Goal: Communication & Community: Answer question/provide support

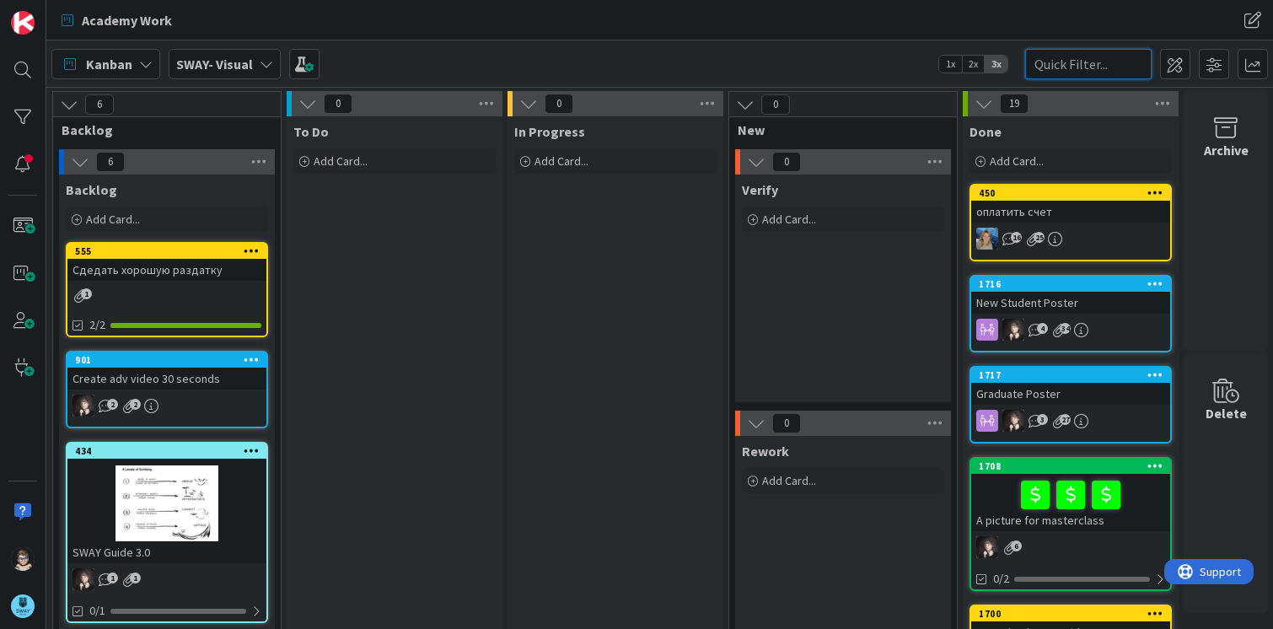
click at [1057, 69] on input "text" at bounding box center [1089, 64] width 127 height 30
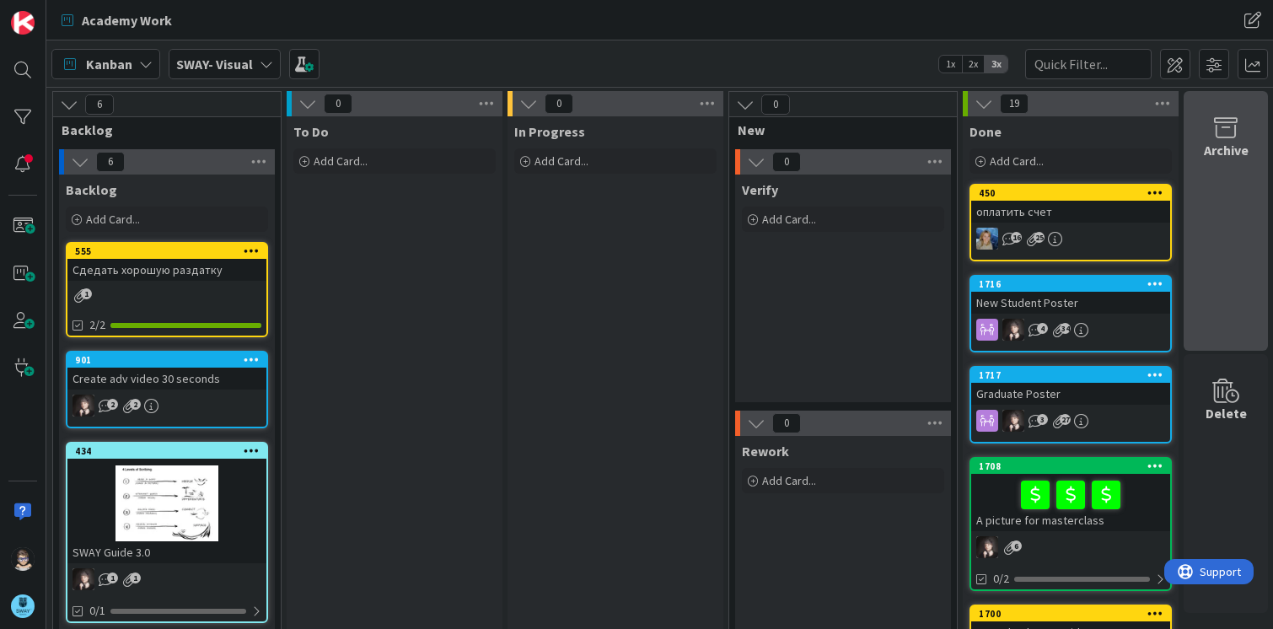
click at [1214, 130] on icon at bounding box center [1226, 128] width 64 height 24
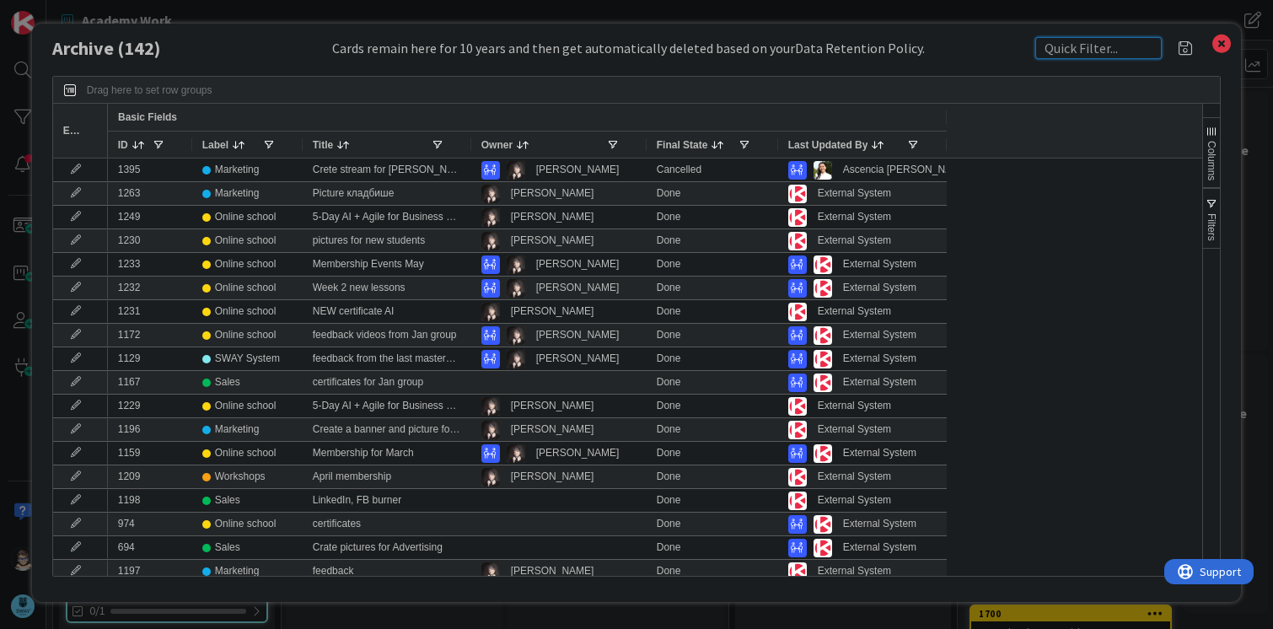
click at [1069, 57] on input "text" at bounding box center [1099, 48] width 127 height 22
type input "Logo"
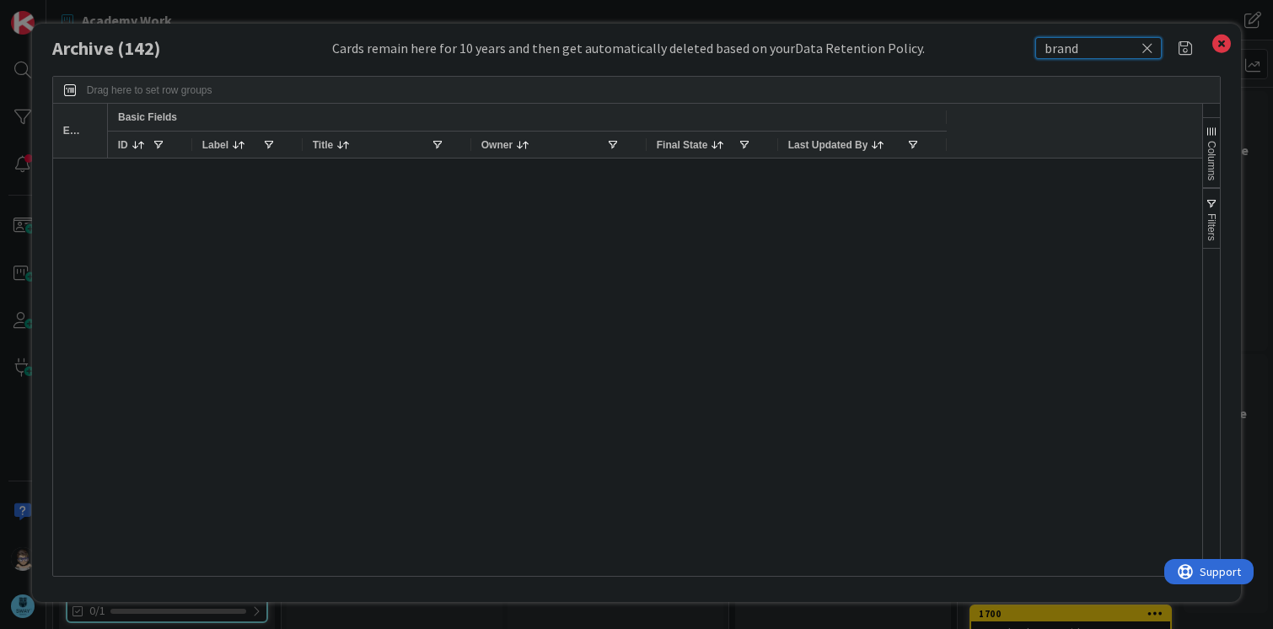
type input "brand"
click at [1149, 51] on icon at bounding box center [1148, 47] width 12 height 15
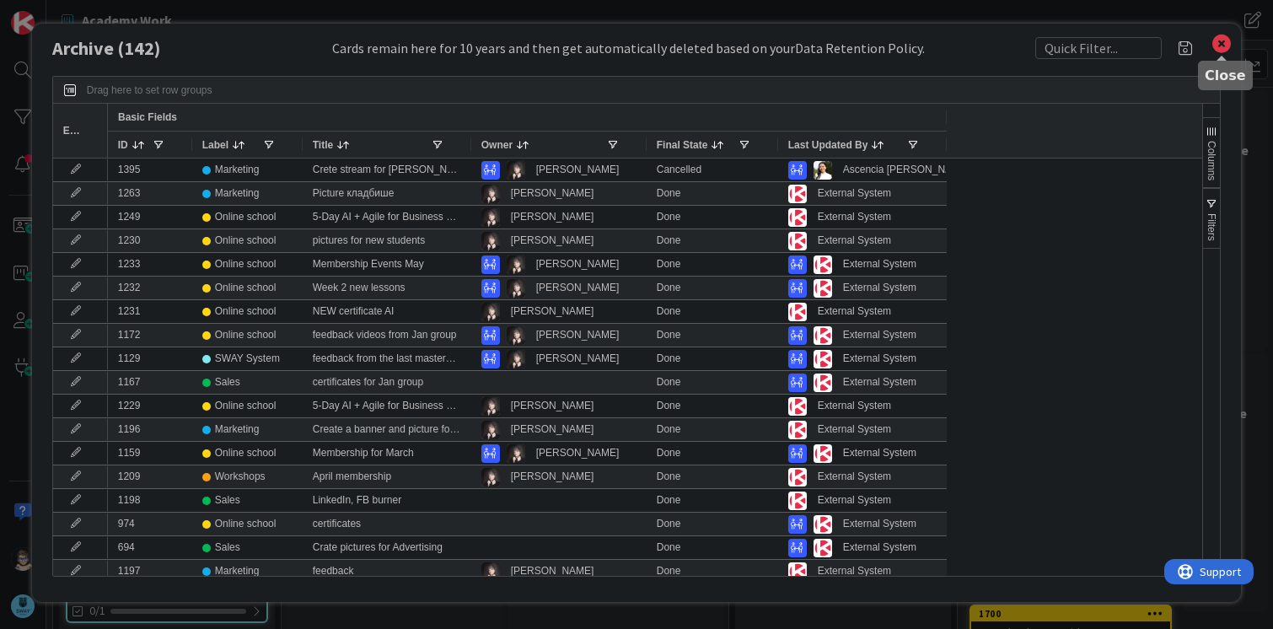
click at [1217, 53] on icon at bounding box center [1222, 44] width 22 height 24
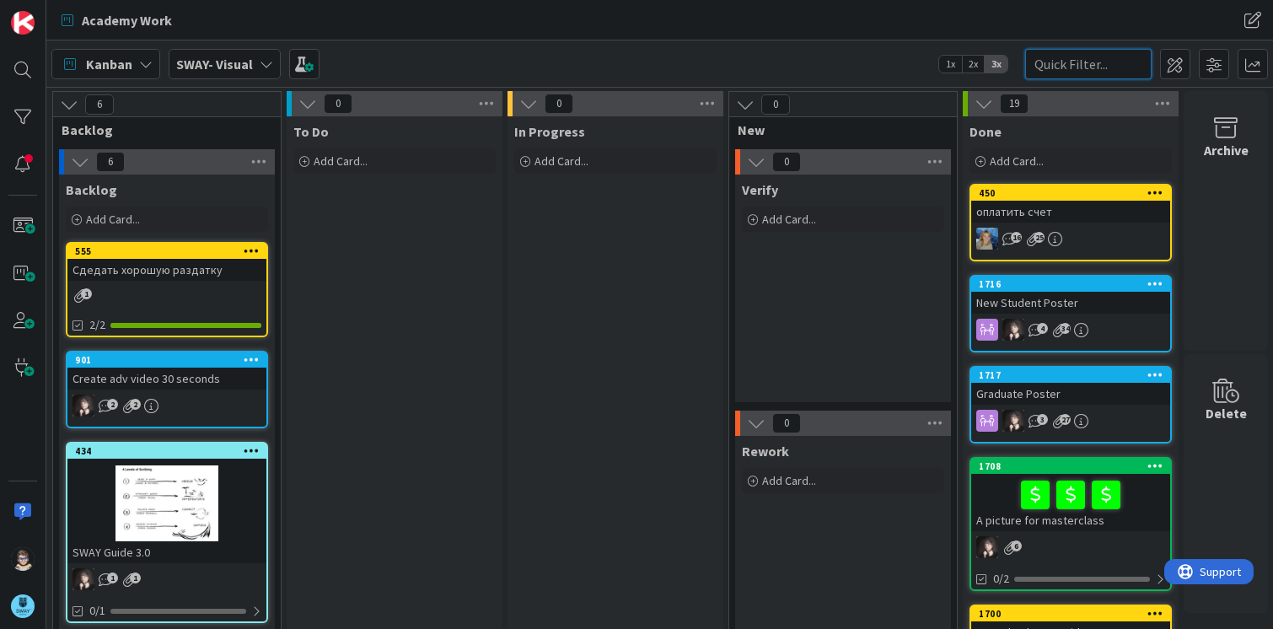
click at [1076, 64] on input "text" at bounding box center [1089, 64] width 127 height 30
type input "logo"
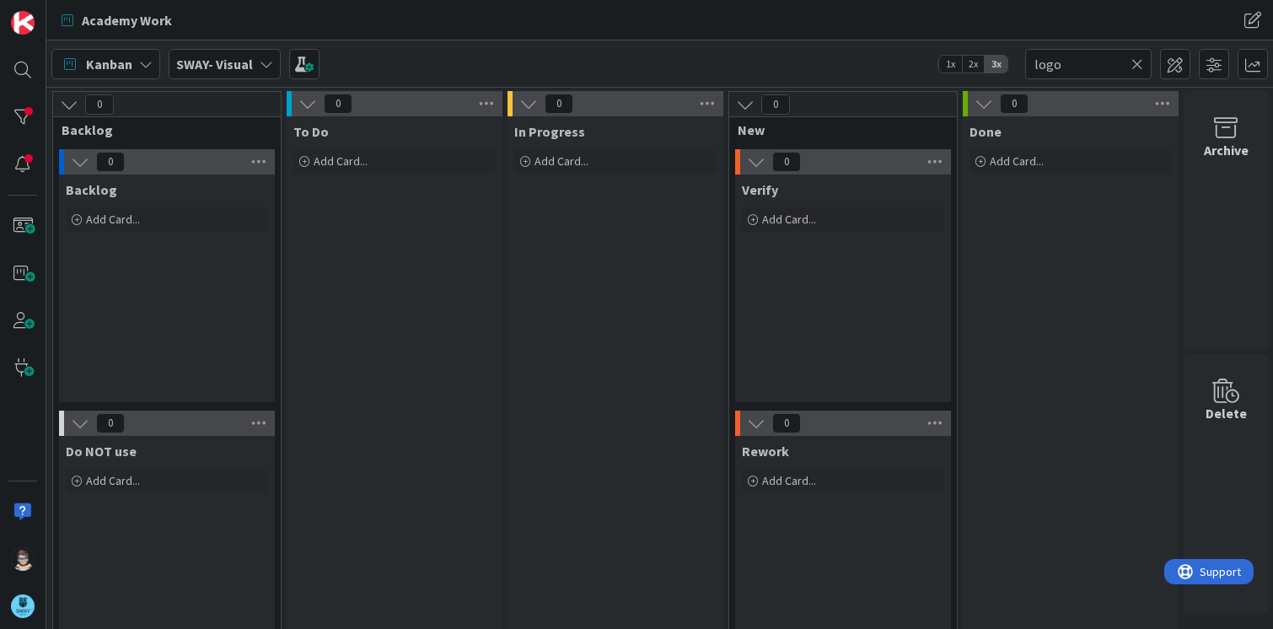
click at [1140, 67] on icon at bounding box center [1138, 64] width 12 height 15
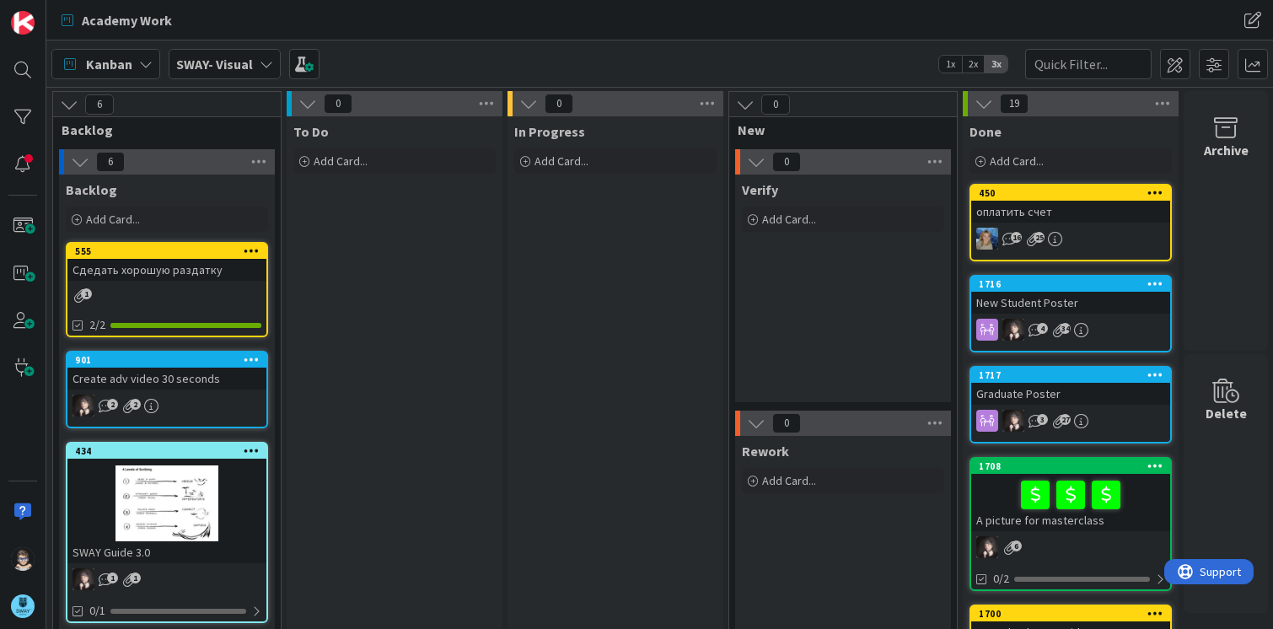
click at [266, 66] on icon at bounding box center [266, 63] width 13 height 13
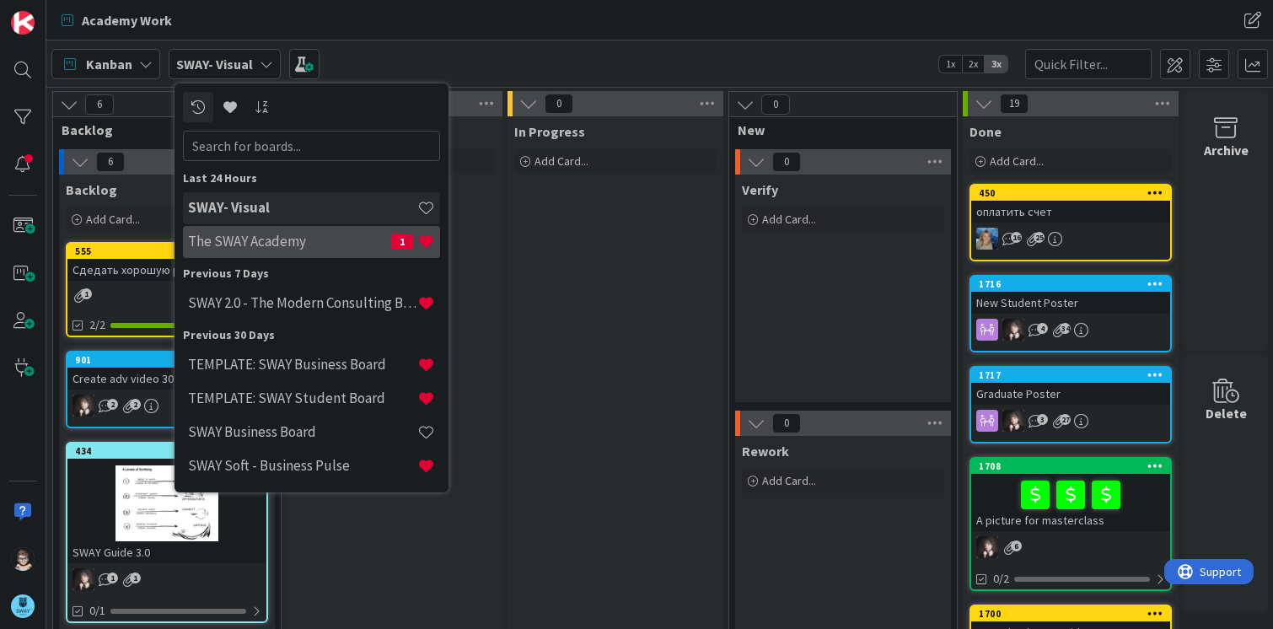
click at [272, 245] on h4 "The SWAY Academy" at bounding box center [289, 241] width 203 height 17
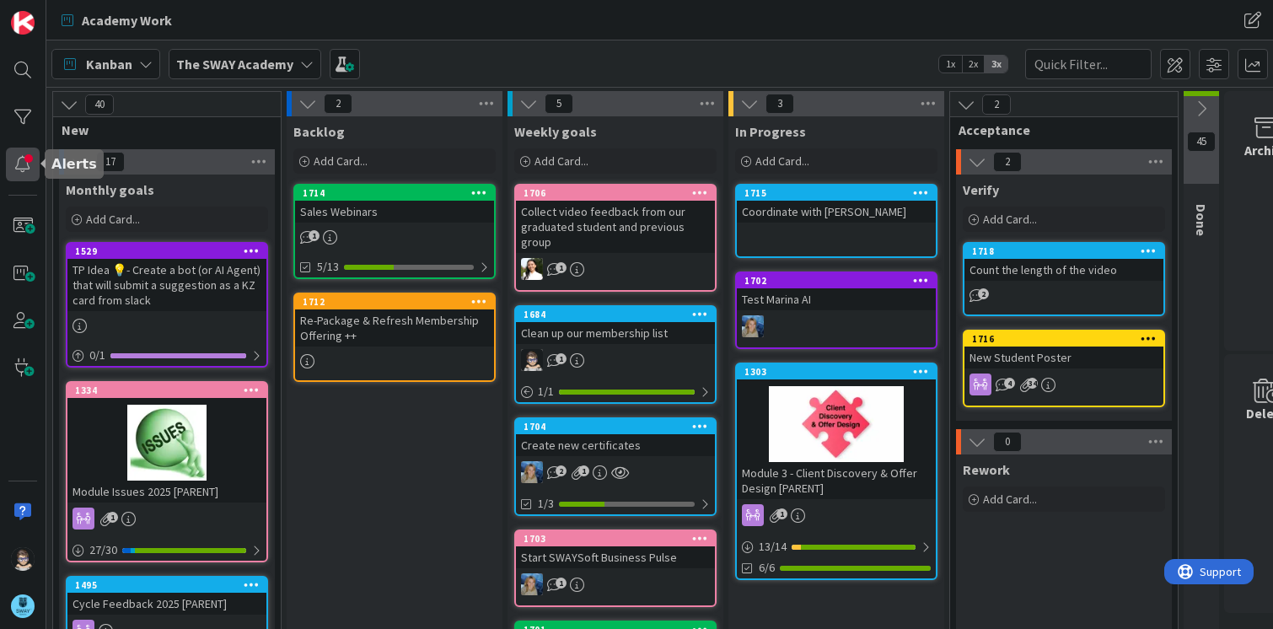
click at [20, 167] on div at bounding box center [23, 165] width 34 height 34
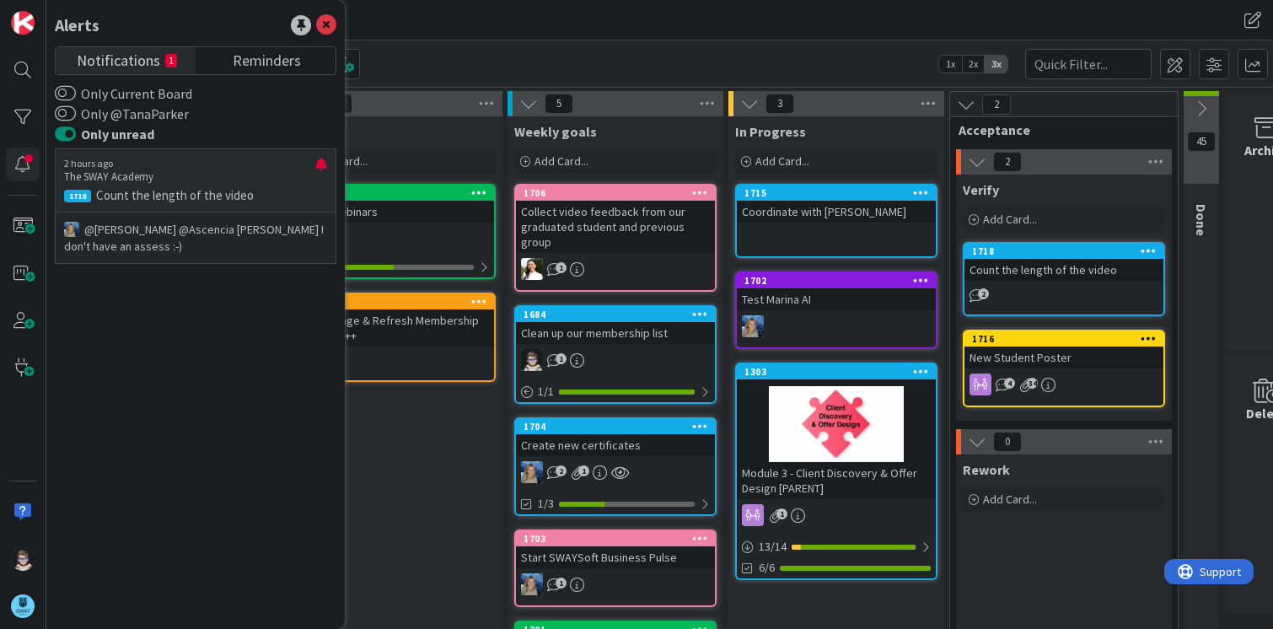
click at [198, 233] on p "@Tana Parker﻿ ﻿@Ascencia Fike Komala﻿ I don't have an assess :-)" at bounding box center [195, 238] width 263 height 34
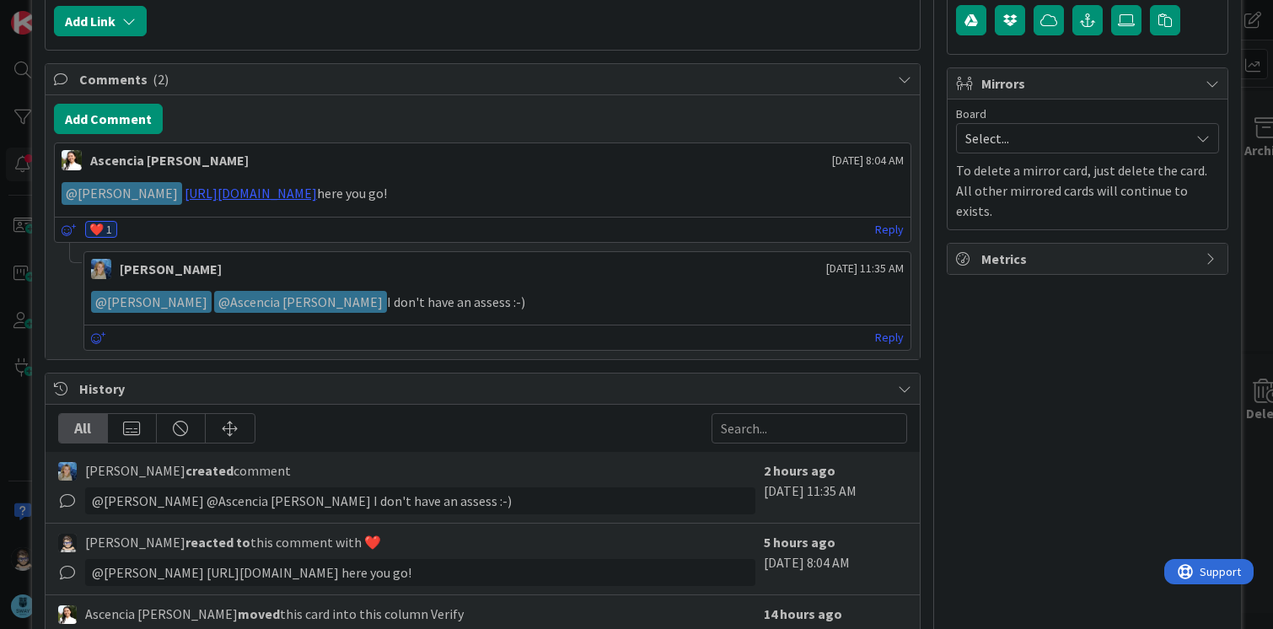
scroll to position [337, 0]
click at [883, 335] on link "Reply" at bounding box center [889, 336] width 29 height 21
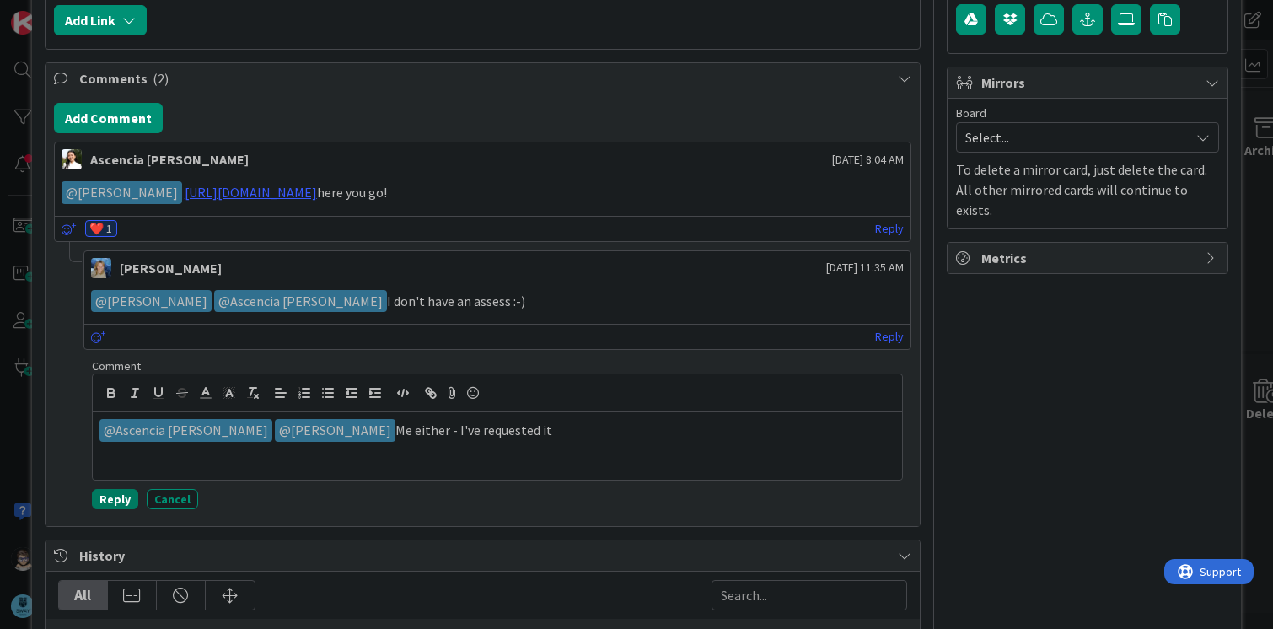
click at [113, 498] on button "Reply" at bounding box center [115, 499] width 46 height 20
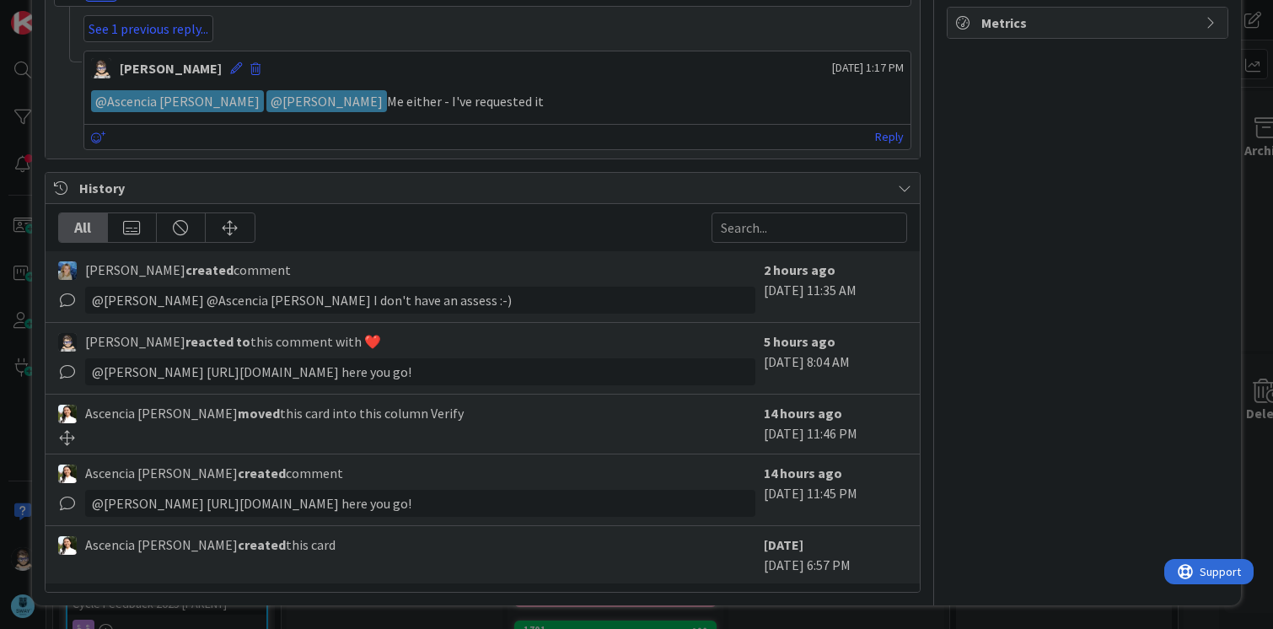
scroll to position [589, 0]
click at [393, 358] on div "@Tana Parker﻿ https://docs.google.com/spreadsheets/d/1K-oWHWeTzGPzy49WT-PNy4mdA…" at bounding box center [420, 371] width 671 height 27
drag, startPoint x: 170, startPoint y: 354, endPoint x: 376, endPoint y: 376, distance: 206.9
click at [376, 376] on div "@Tana Parker﻿ https://docs.google.com/spreadsheets/d/1K-oWHWeTzGPzy49WT-PNy4mdA…" at bounding box center [420, 371] width 671 height 27
copy div "https://docs.google.com/spreadsheets/d/1K-oWHWeTzGPzy49WT-PNy4mdAyIQiwRDNBXP_Nl…"
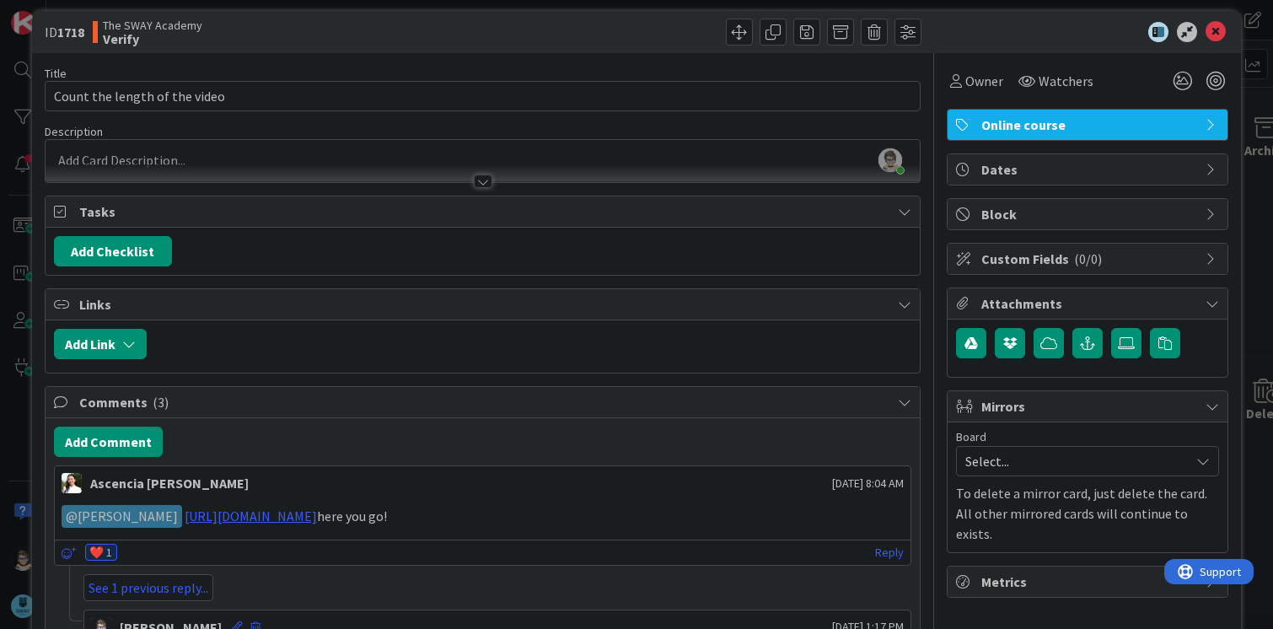
scroll to position [0, 0]
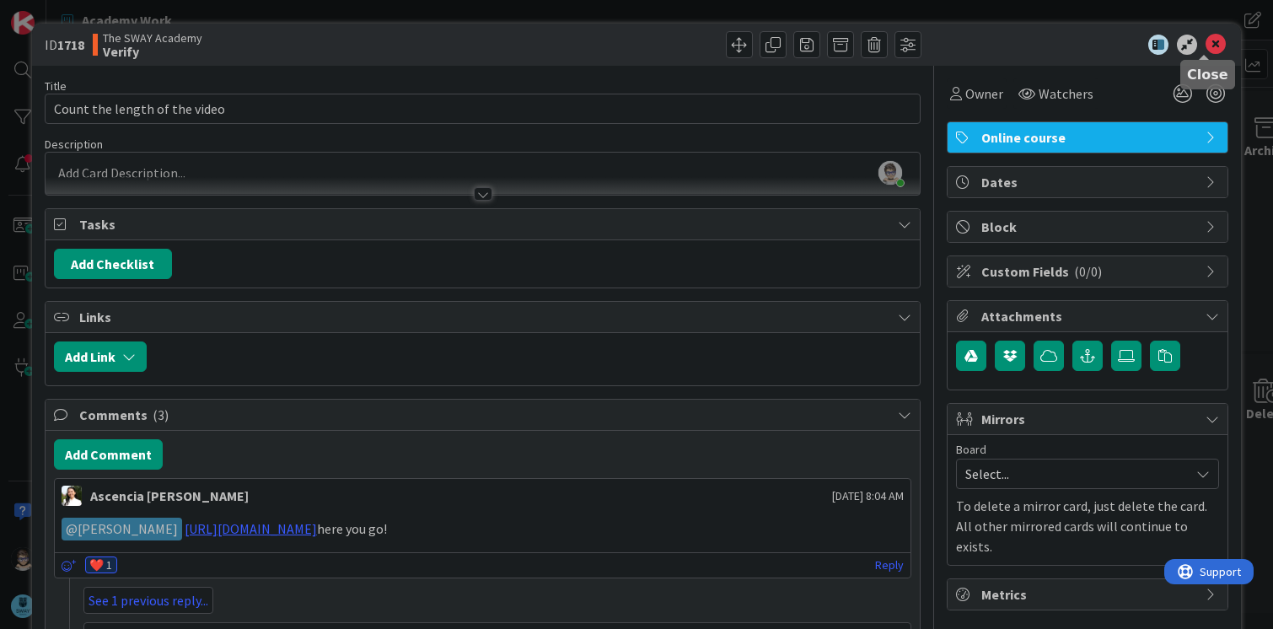
click at [1206, 44] on icon at bounding box center [1216, 45] width 20 height 20
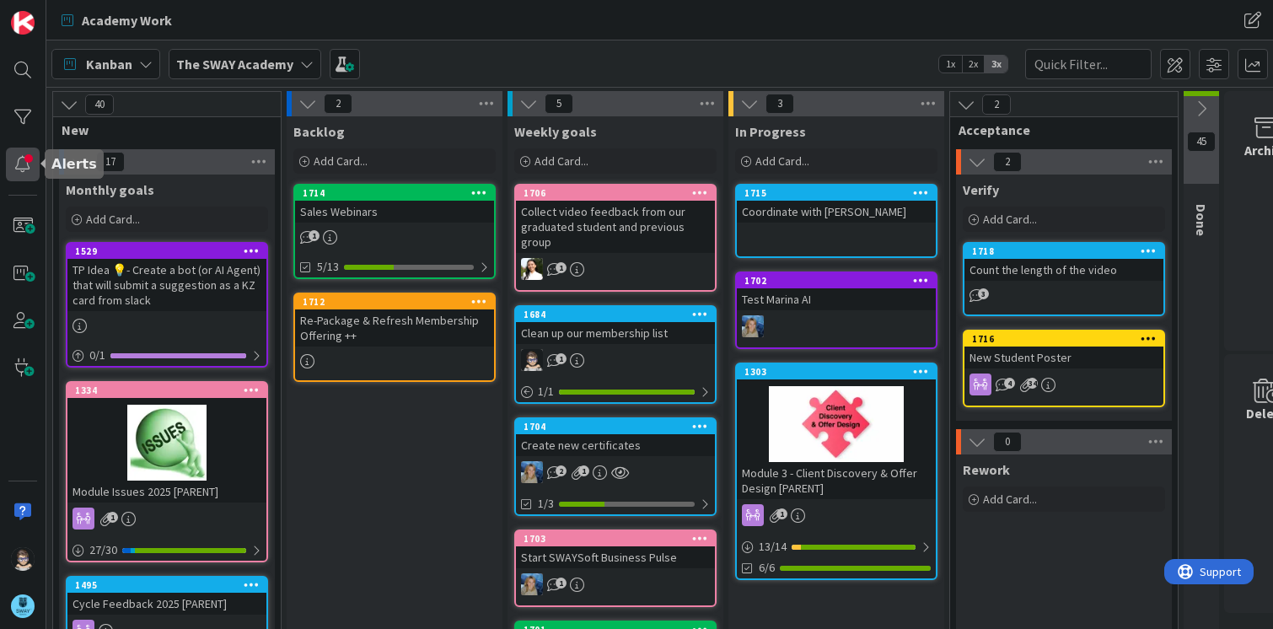
click at [30, 170] on div at bounding box center [23, 165] width 34 height 34
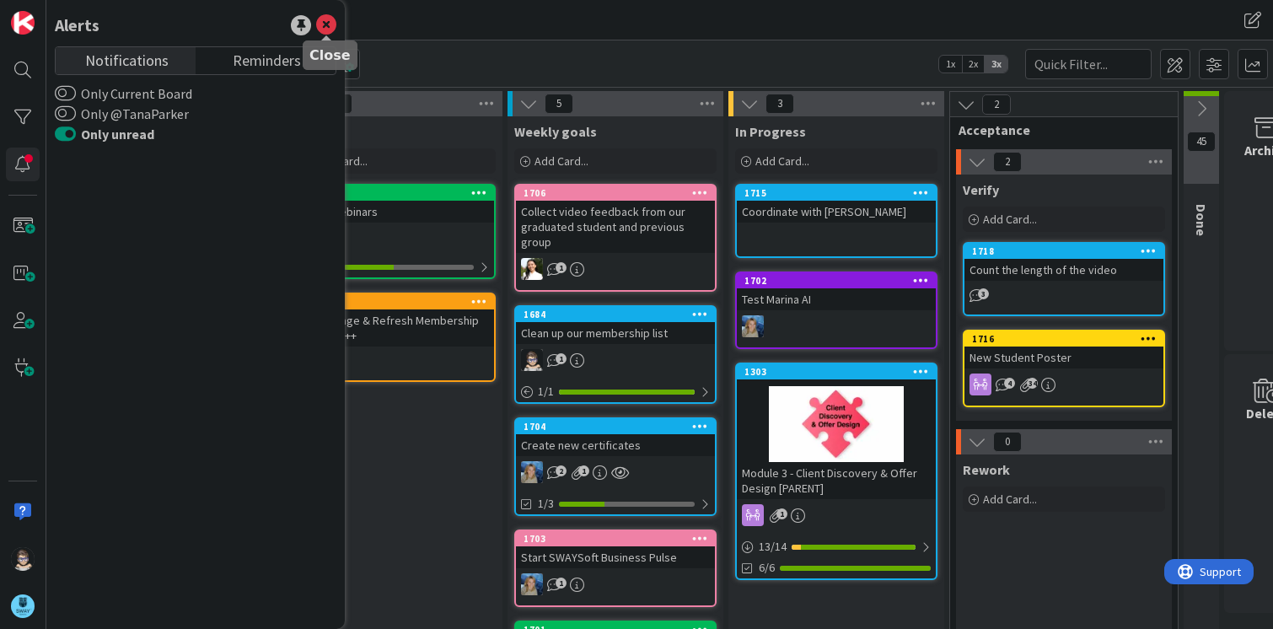
click at [324, 24] on icon at bounding box center [326, 25] width 20 height 20
